Goal: Find specific page/section

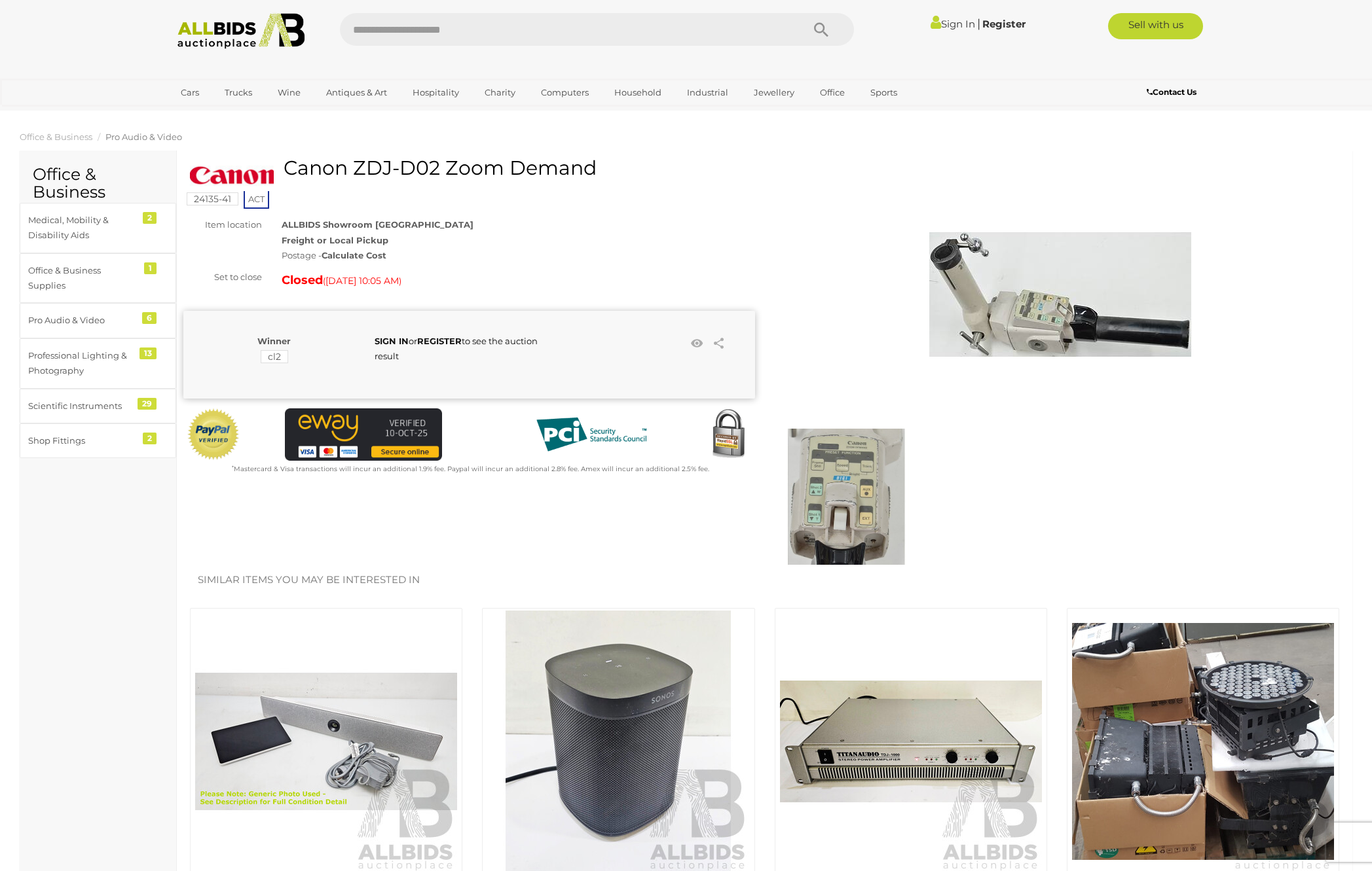
click at [322, 170] on h1 "Canon ZDJ-D02 Zoom Demand" at bounding box center [471, 168] width 562 height 21
click at [319, 170] on h1 "Canon ZDJ-D02 Zoom Demand" at bounding box center [471, 168] width 562 height 21
drag, startPoint x: 319, startPoint y: 170, endPoint x: 364, endPoint y: 168, distance: 45.0
click at [364, 168] on h1 "Canon ZDJ-D02 Zoom Demand" at bounding box center [471, 168] width 562 height 21
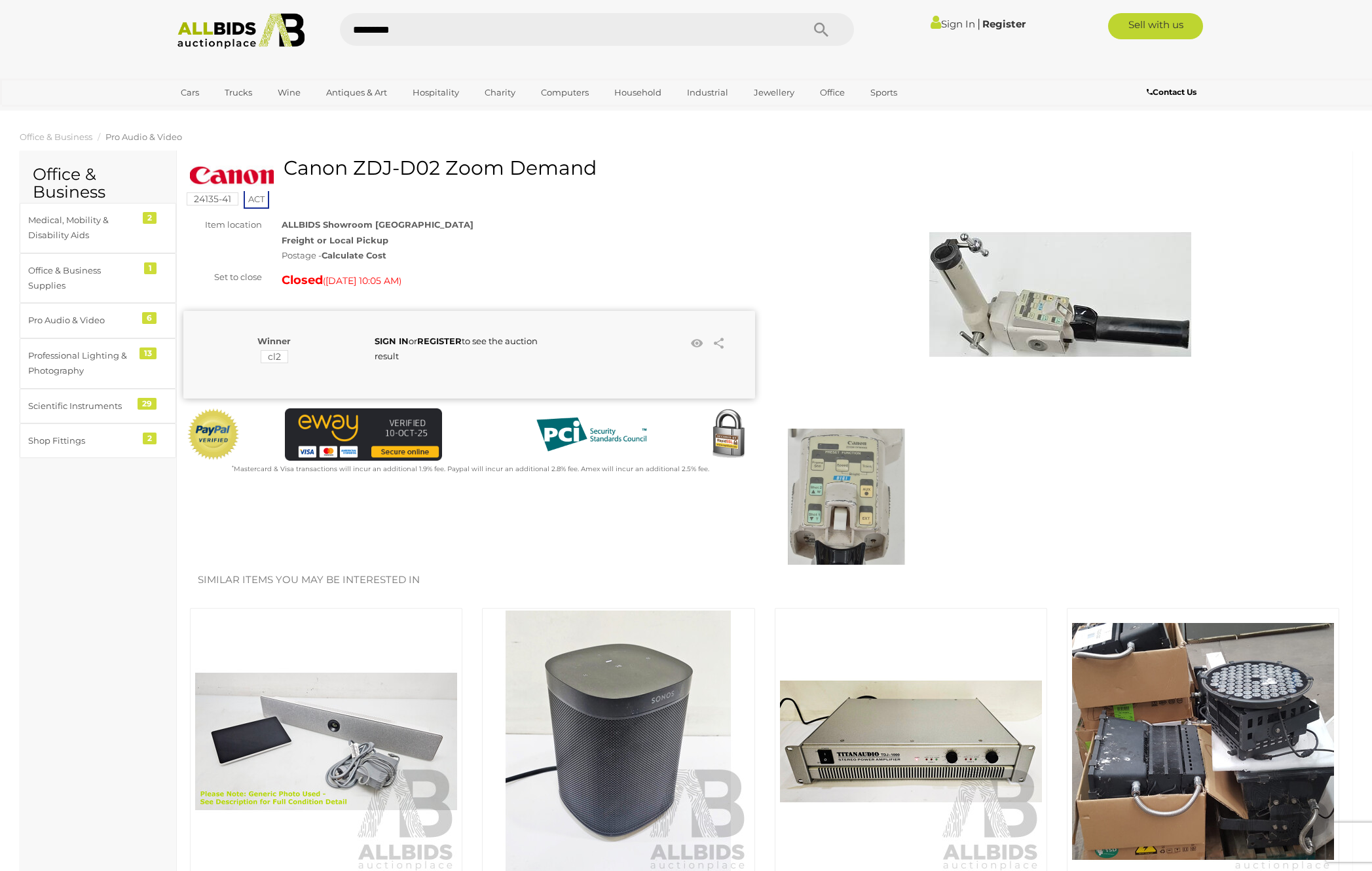
type input "*********"
click at [814, 30] on icon "Search" at bounding box center [821, 30] width 14 height 20
